Goal: Task Accomplishment & Management: Use online tool/utility

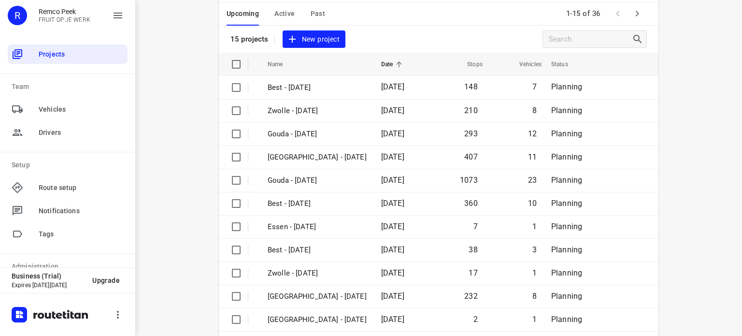
scroll to position [37, 0]
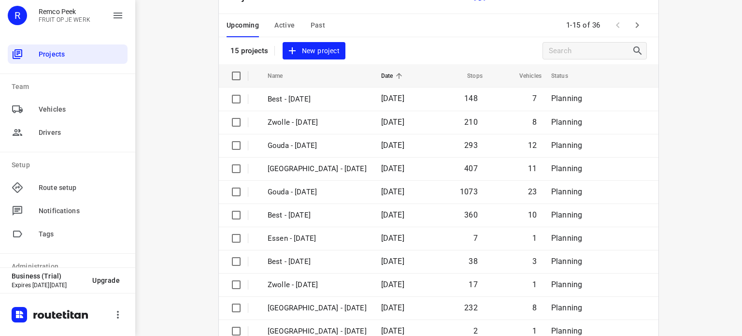
click at [686, 92] on div "i © 2025 Routetitan , © Stadia Maps , © OpenMapTiles © OpenStreetMap contributo…" at bounding box center [438, 168] width 607 height 336
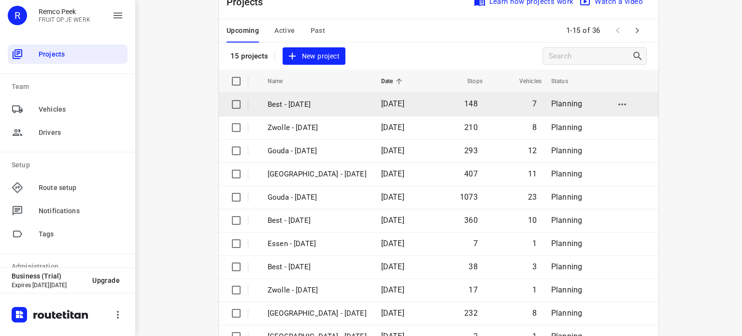
scroll to position [48, 0]
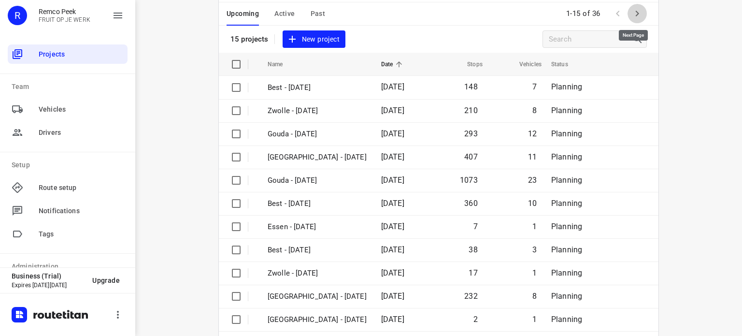
click at [636, 13] on icon "button" at bounding box center [637, 14] width 3 height 6
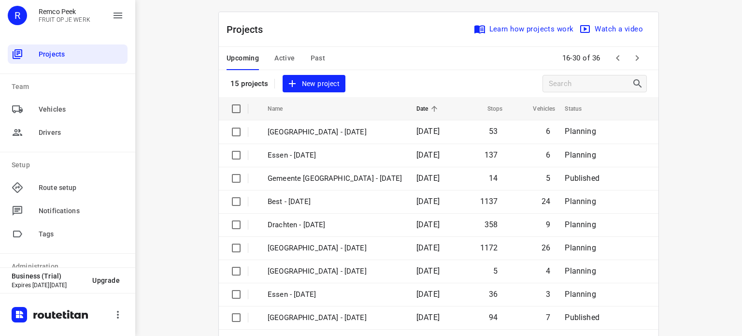
scroll to position [0, 0]
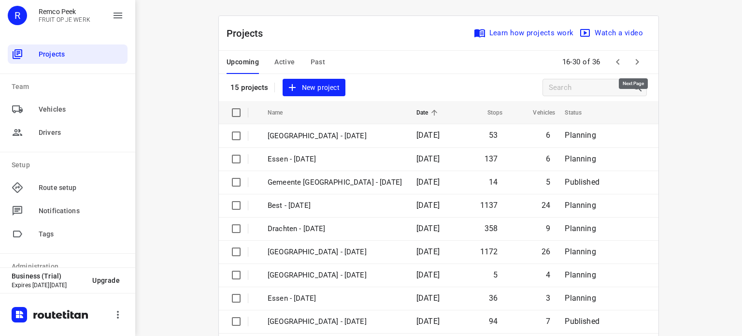
click at [636, 63] on icon "button" at bounding box center [637, 62] width 3 height 6
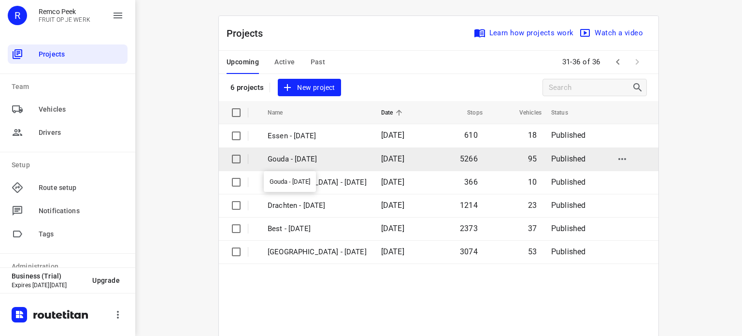
click at [295, 158] on p "Gouda - [DATE]" at bounding box center [317, 159] width 99 height 11
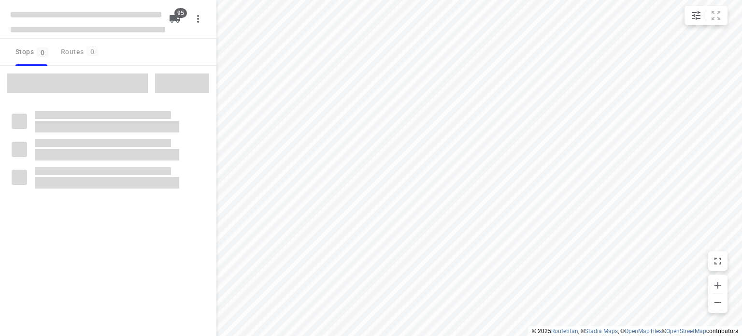
checkbox input "true"
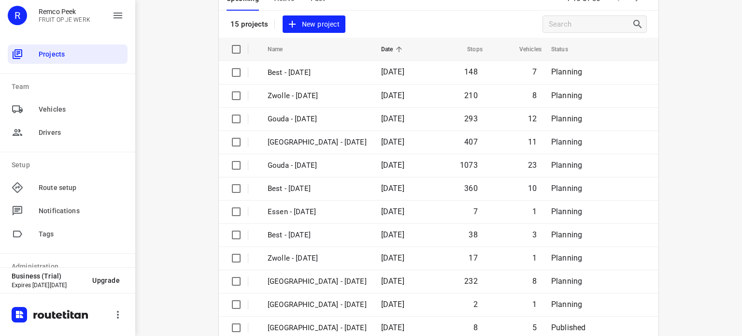
scroll to position [56, 0]
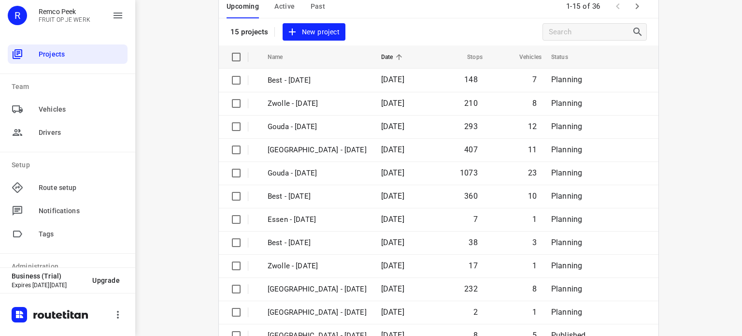
click at [638, 9] on icon "button" at bounding box center [638, 6] width 12 height 12
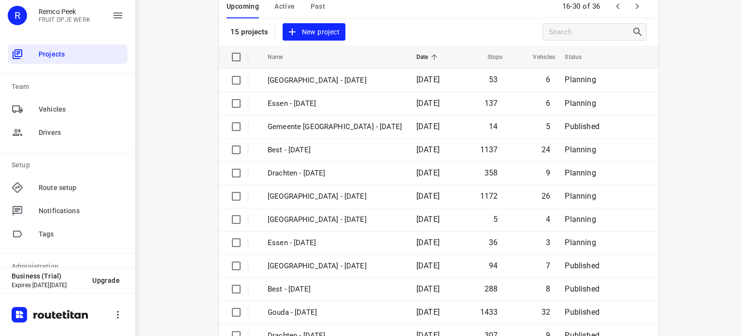
click at [637, 14] on button "button" at bounding box center [637, 6] width 19 height 19
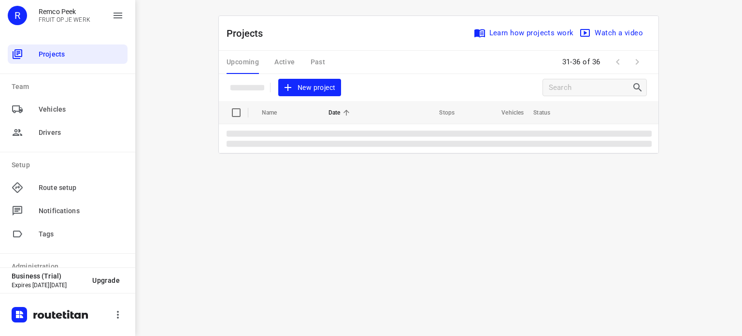
scroll to position [0, 0]
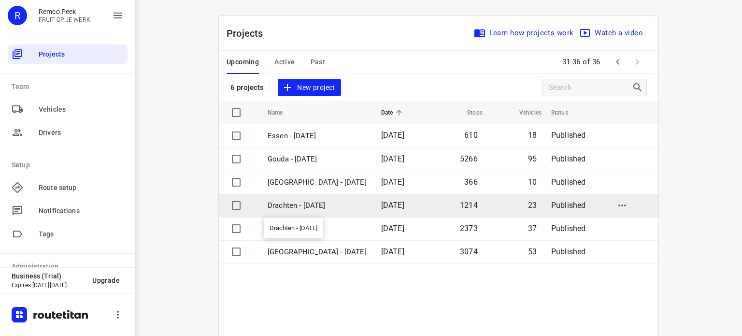
click at [315, 207] on p "Drachten - [DATE]" at bounding box center [317, 205] width 99 height 11
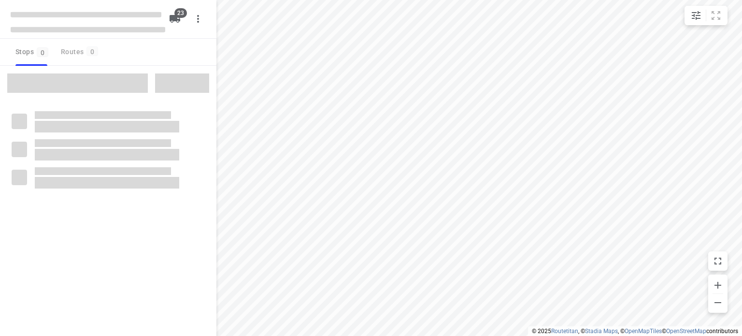
checkbox input "true"
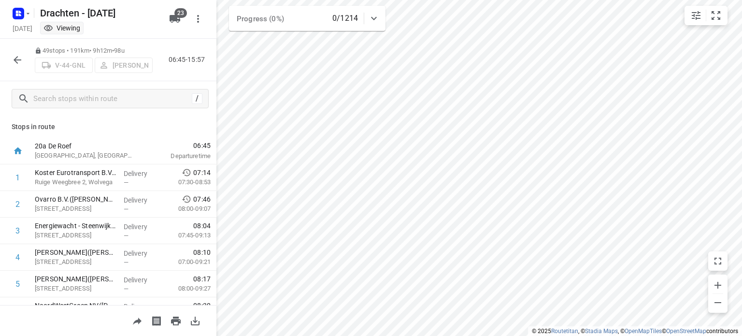
scroll to position [870, 0]
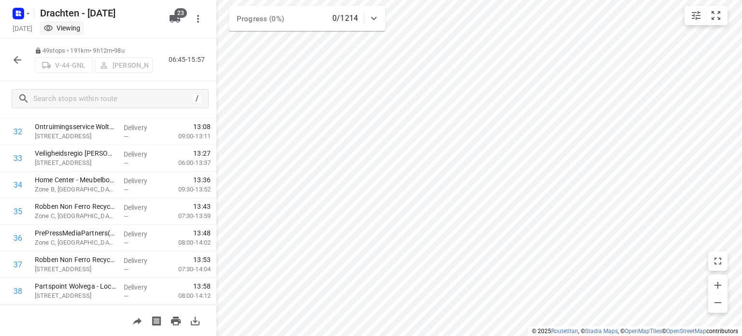
click at [19, 50] on button "button" at bounding box center [17, 59] width 19 height 19
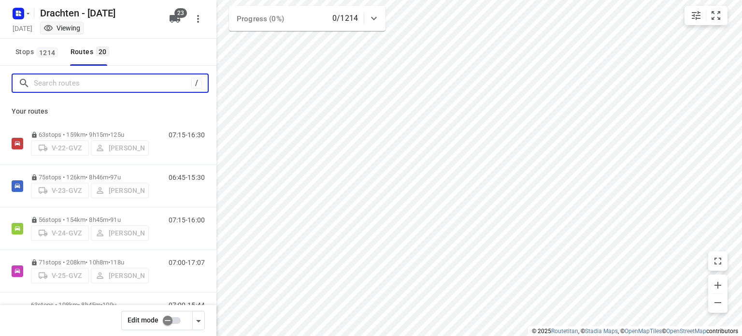
click at [47, 83] on input "Search routes" at bounding box center [113, 83] width 158 height 15
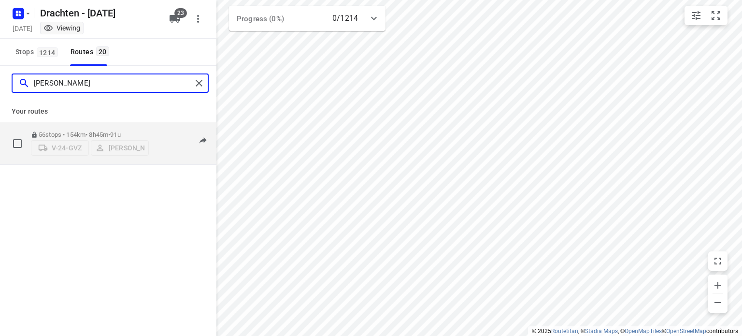
type input "simon"
click at [82, 131] on p "56 stops • 154km • 8h45m • 91u" at bounding box center [90, 134] width 118 height 7
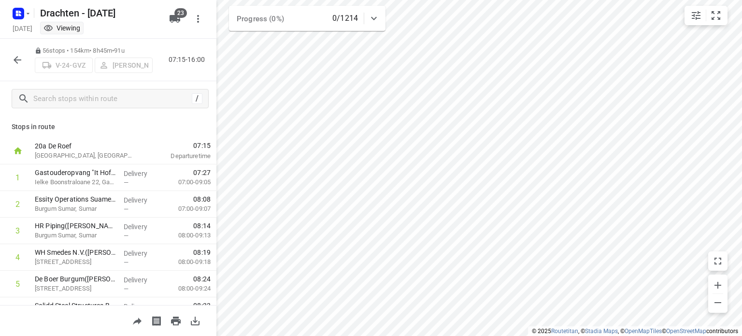
click at [16, 64] on icon "button" at bounding box center [18, 60] width 12 height 12
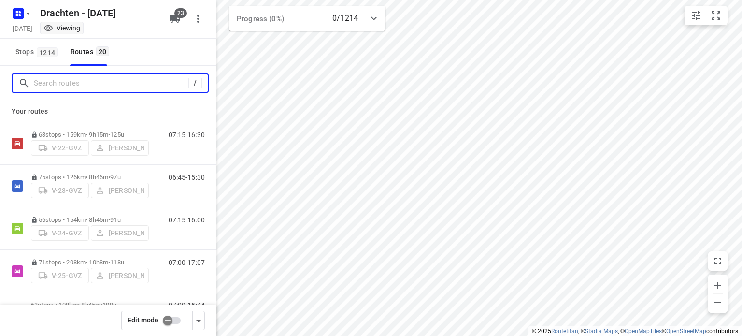
click at [73, 85] on input "Search routes" at bounding box center [111, 83] width 155 height 15
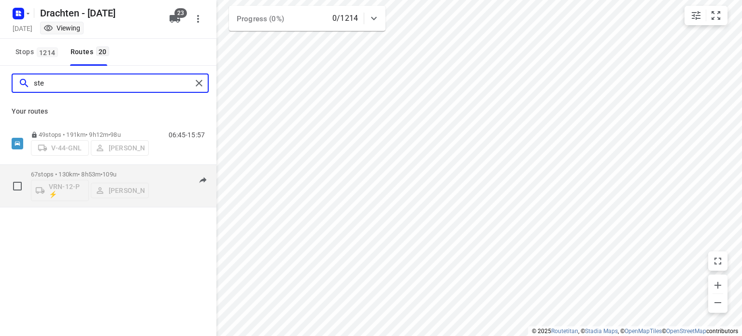
type input "ste"
click at [49, 168] on div "67 stops • 130km • 8h53m • 109u VRN-12-P ⚡ Steijn Groothof" at bounding box center [90, 186] width 118 height 40
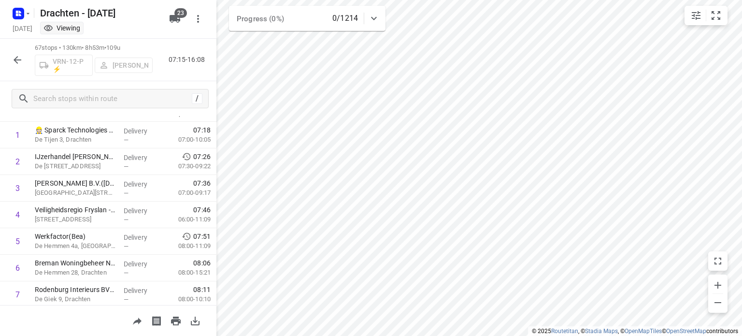
scroll to position [0, 0]
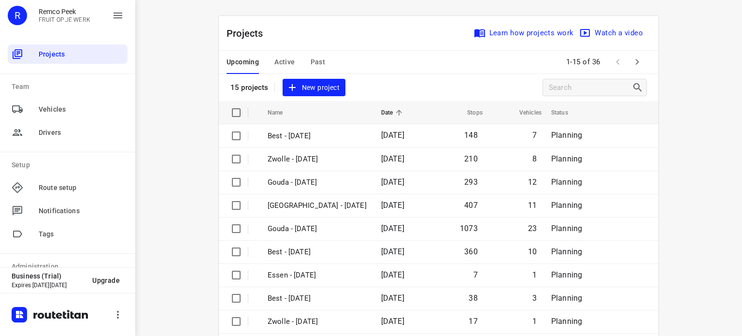
click at [636, 63] on icon "button" at bounding box center [637, 62] width 3 height 6
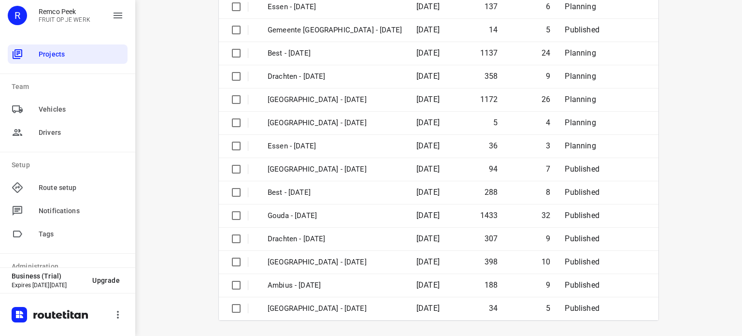
drag, startPoint x: 671, startPoint y: 76, endPoint x: 659, endPoint y: 160, distance: 84.9
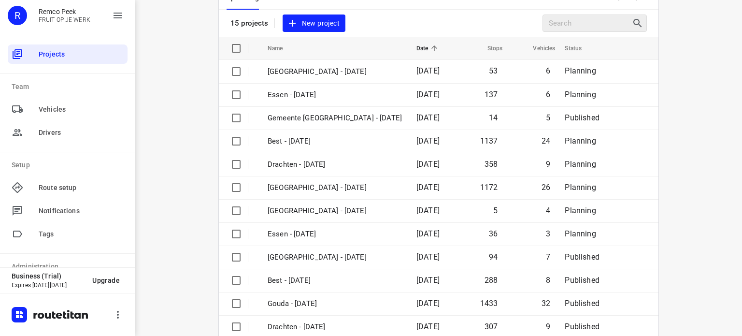
scroll to position [56, 0]
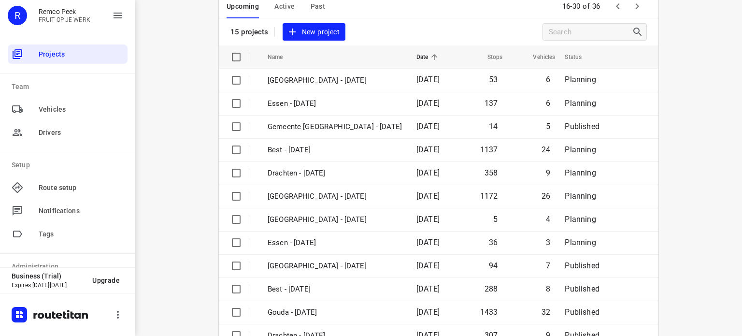
click at [636, 7] on icon "button" at bounding box center [637, 6] width 3 height 6
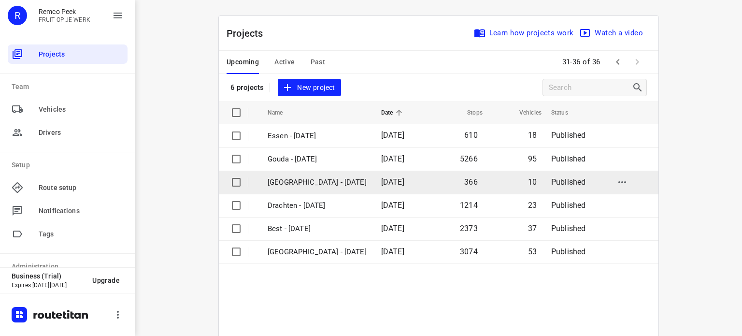
scroll to position [48, 0]
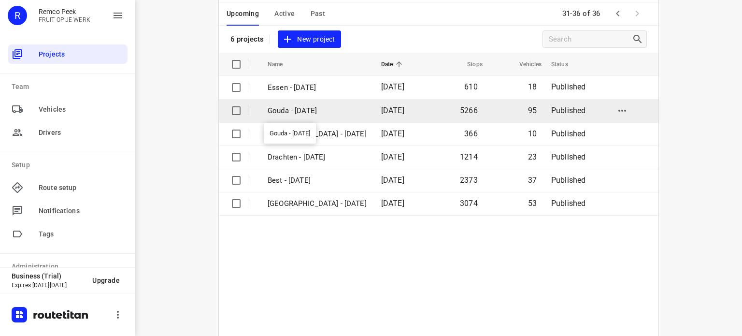
click at [309, 110] on p "Gouda - [DATE]" at bounding box center [317, 110] width 99 height 11
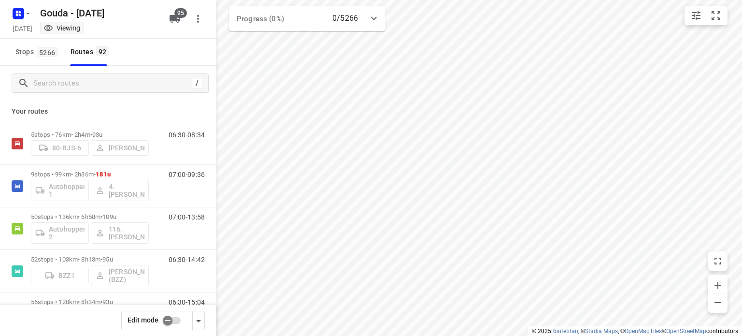
checkbox input "true"
click at [46, 85] on input "Search routes" at bounding box center [113, 83] width 158 height 15
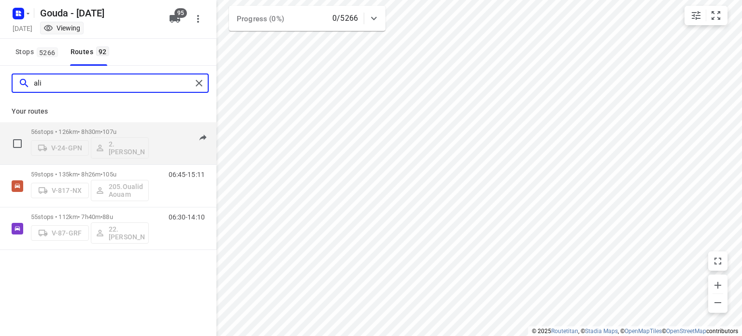
type input "ali"
click at [78, 130] on p "56 stops • 126km • 8h30m • 107u" at bounding box center [90, 131] width 118 height 7
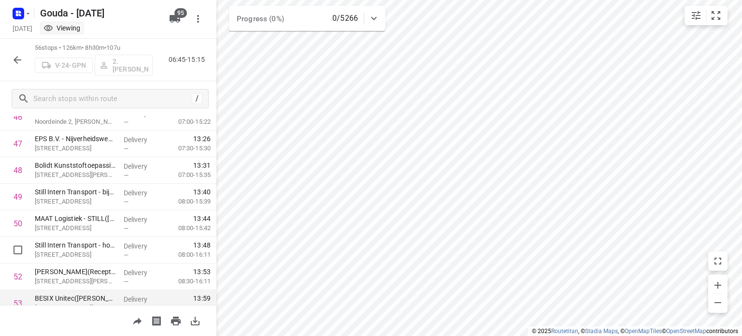
scroll to position [1375, 0]
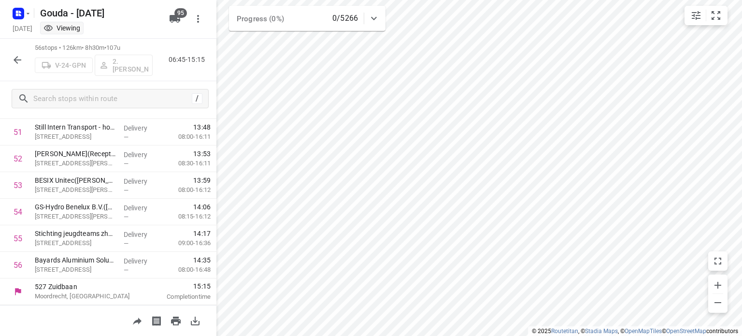
click at [21, 57] on icon "button" at bounding box center [18, 60] width 12 height 12
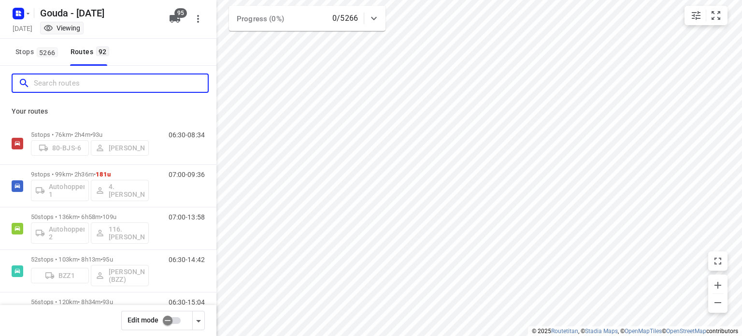
click at [76, 87] on input "Search routes" at bounding box center [121, 83] width 174 height 15
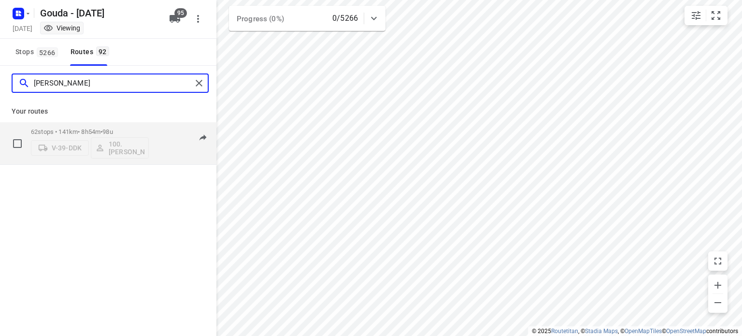
type input "[PERSON_NAME]"
click at [91, 132] on p "62 stops • 141km • 8h54m • 98u" at bounding box center [90, 131] width 118 height 7
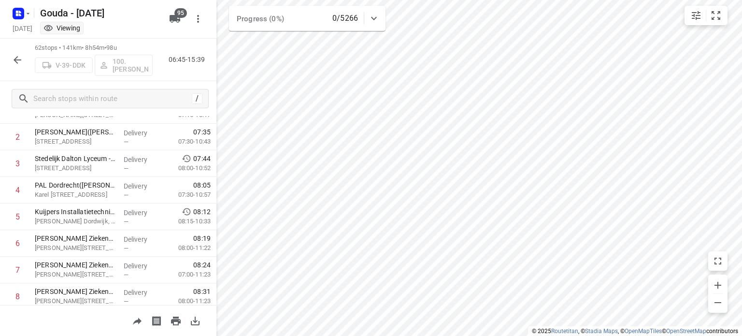
scroll to position [0, 0]
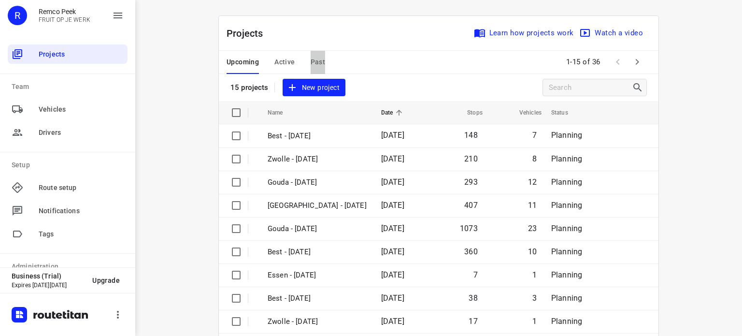
click at [311, 62] on span "Past" at bounding box center [318, 62] width 15 height 12
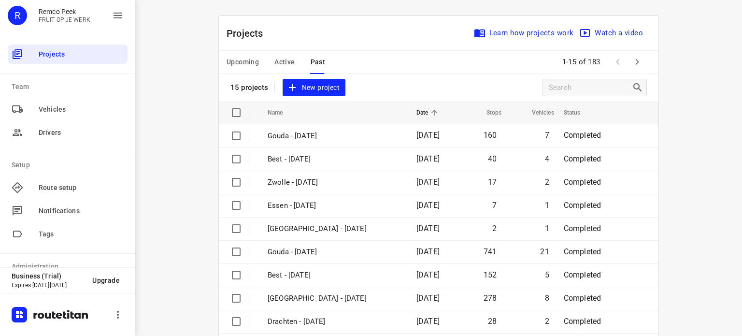
click at [230, 58] on span "Upcoming" at bounding box center [243, 62] width 32 height 12
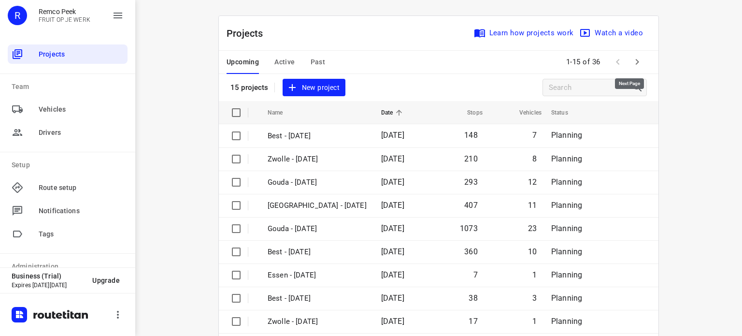
click at [633, 60] on icon "button" at bounding box center [638, 62] width 12 height 12
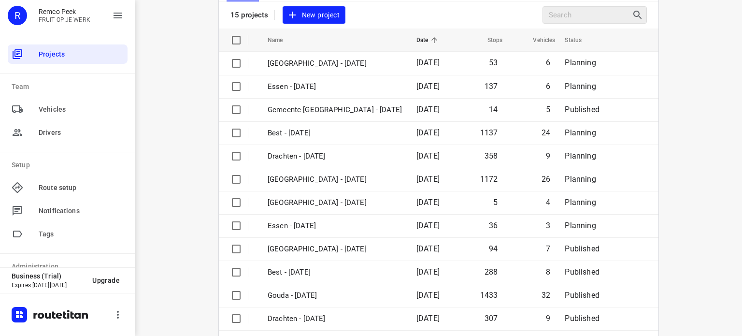
scroll to position [56, 0]
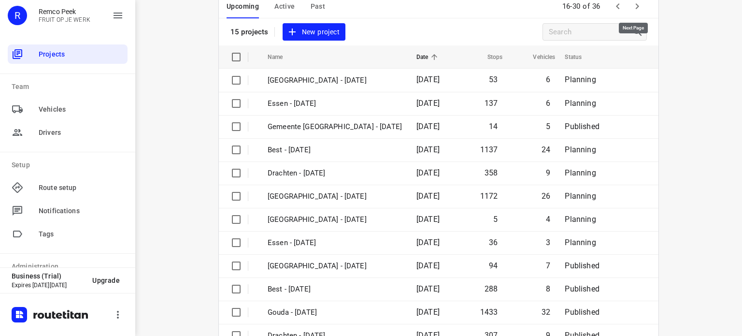
click at [635, 7] on icon "button" at bounding box center [638, 6] width 12 height 12
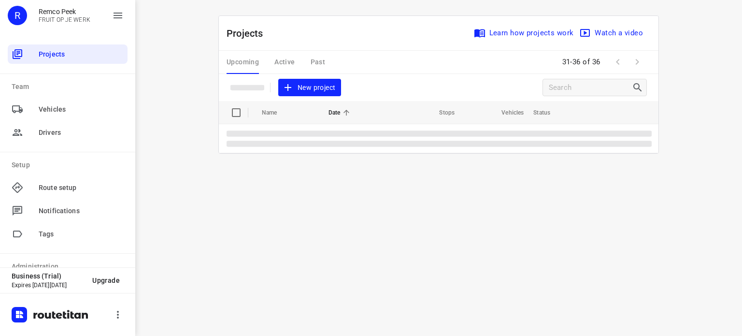
scroll to position [0, 0]
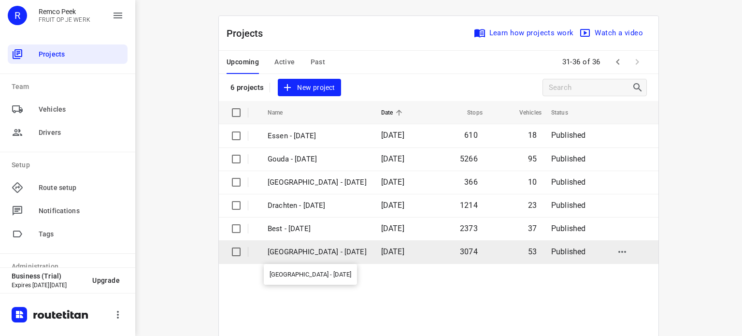
click at [290, 251] on p "[GEOGRAPHIC_DATA] - [DATE]" at bounding box center [317, 251] width 99 height 11
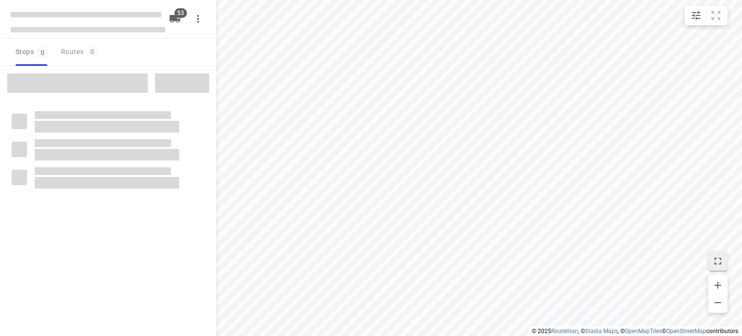
checkbox input "true"
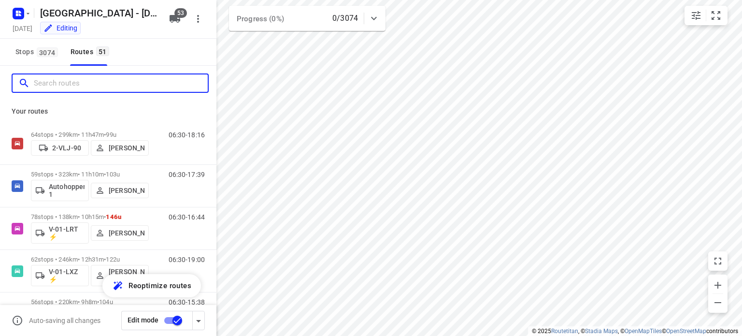
click at [100, 87] on input "Search routes" at bounding box center [121, 83] width 174 height 15
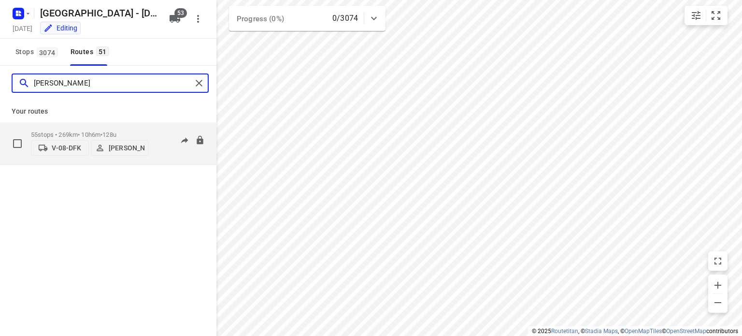
type input "kevin"
click at [109, 122] on div "55 stops • 269km • 10h6m • 128u V-08-DFK Kevin Kroesse 06:30-16:35" at bounding box center [108, 143] width 217 height 43
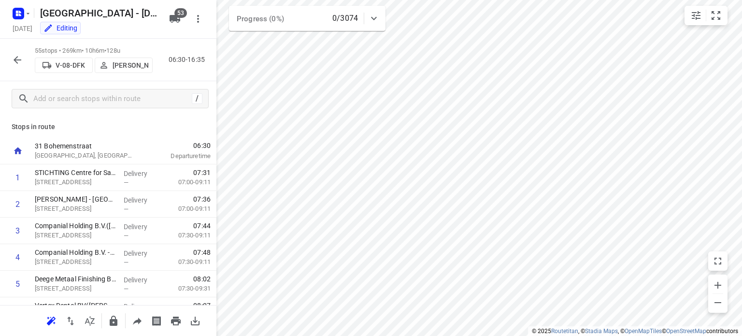
click at [19, 57] on icon "button" at bounding box center [18, 60] width 12 height 12
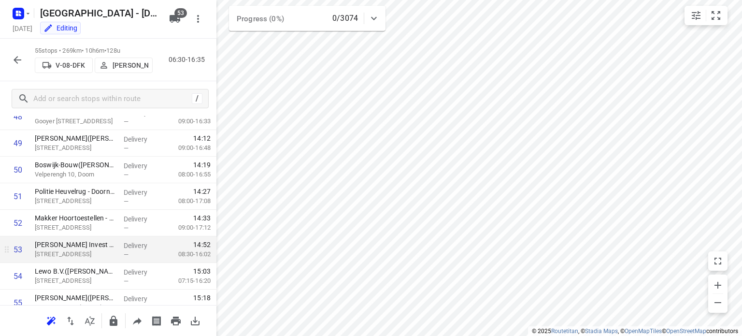
scroll to position [1347, 0]
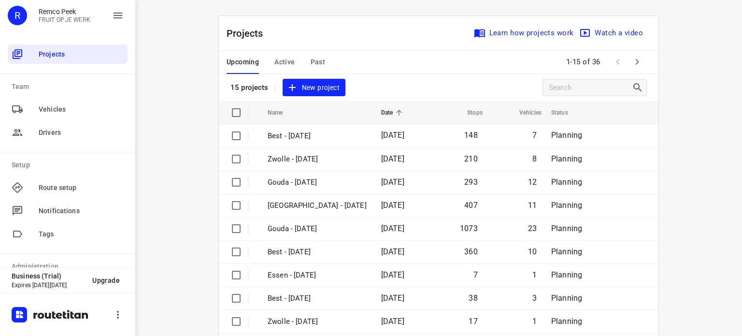
click at [317, 64] on span "Past" at bounding box center [318, 62] width 15 height 12
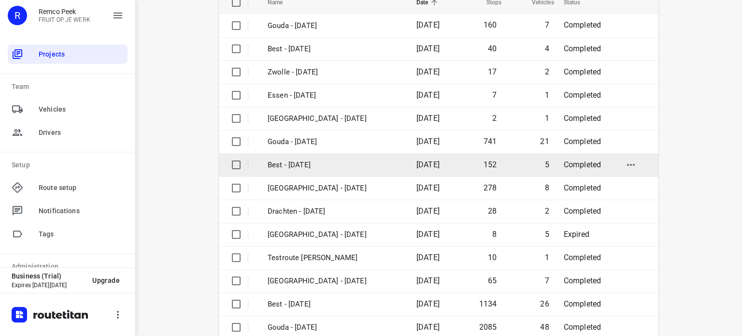
scroll to position [152, 0]
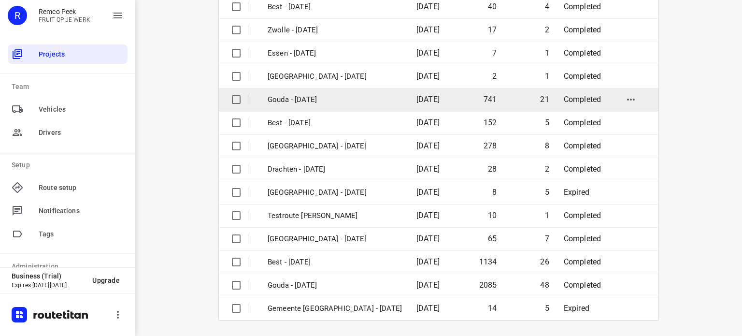
click at [321, 100] on p "Gouda - [DATE]" at bounding box center [335, 99] width 134 height 11
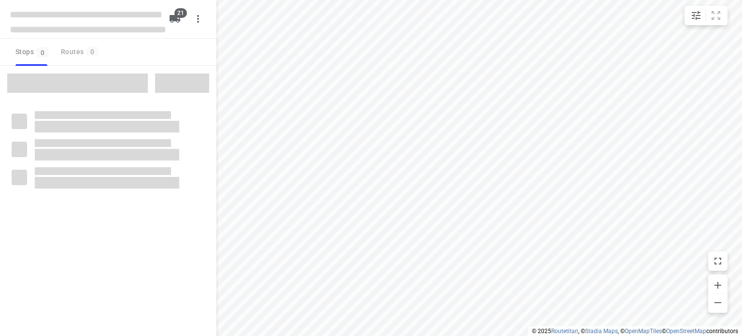
checkbox input "true"
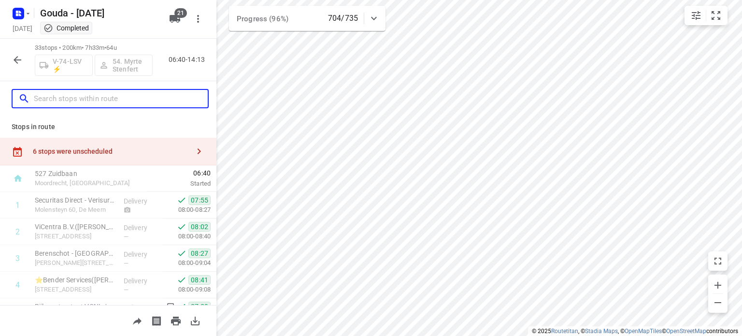
click at [105, 101] on input "text" at bounding box center [121, 98] width 174 height 15
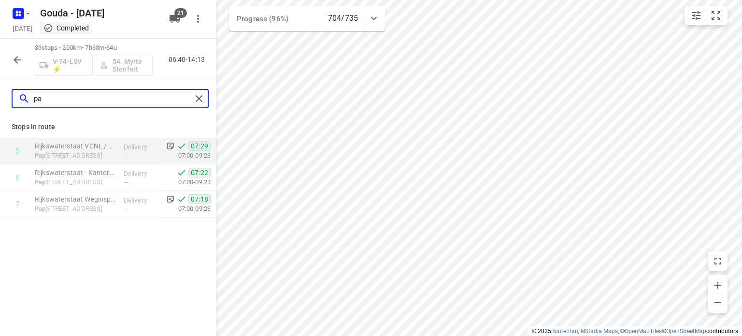
type input "p"
